Goal: Task Accomplishment & Management: Complete application form

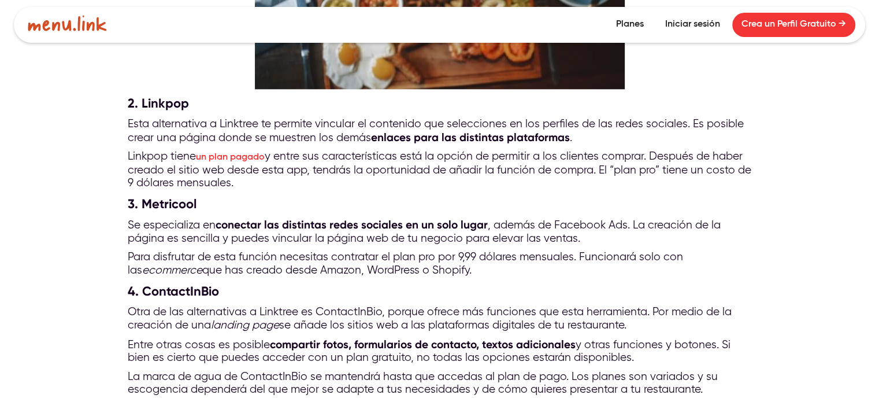
scroll to position [1330, 0]
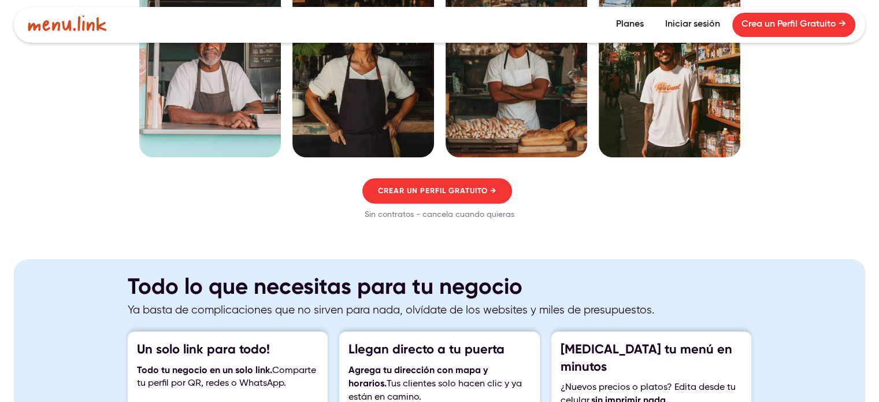
scroll to position [925, 0]
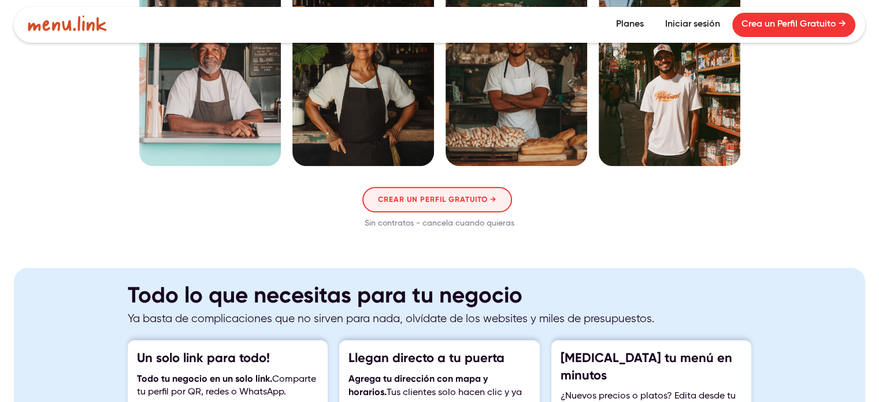
click at [479, 187] on link "CREAR UN PERFIL GRATUITO →" at bounding box center [437, 199] width 150 height 25
